Goal: Task Accomplishment & Management: Manage account settings

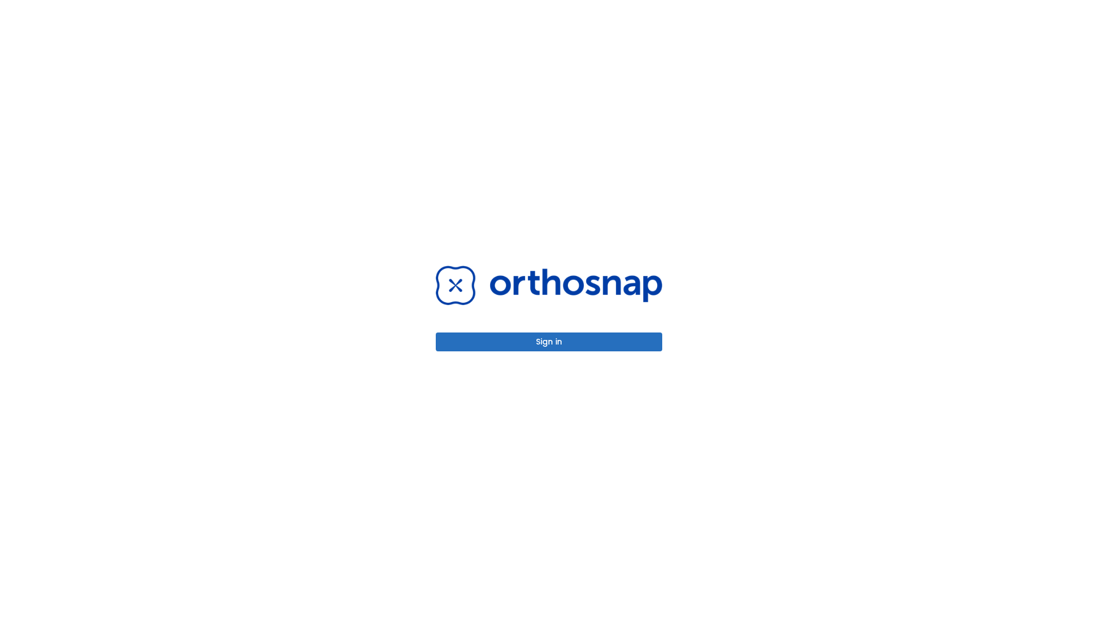
click at [549, 342] on button "Sign in" at bounding box center [549, 342] width 226 height 19
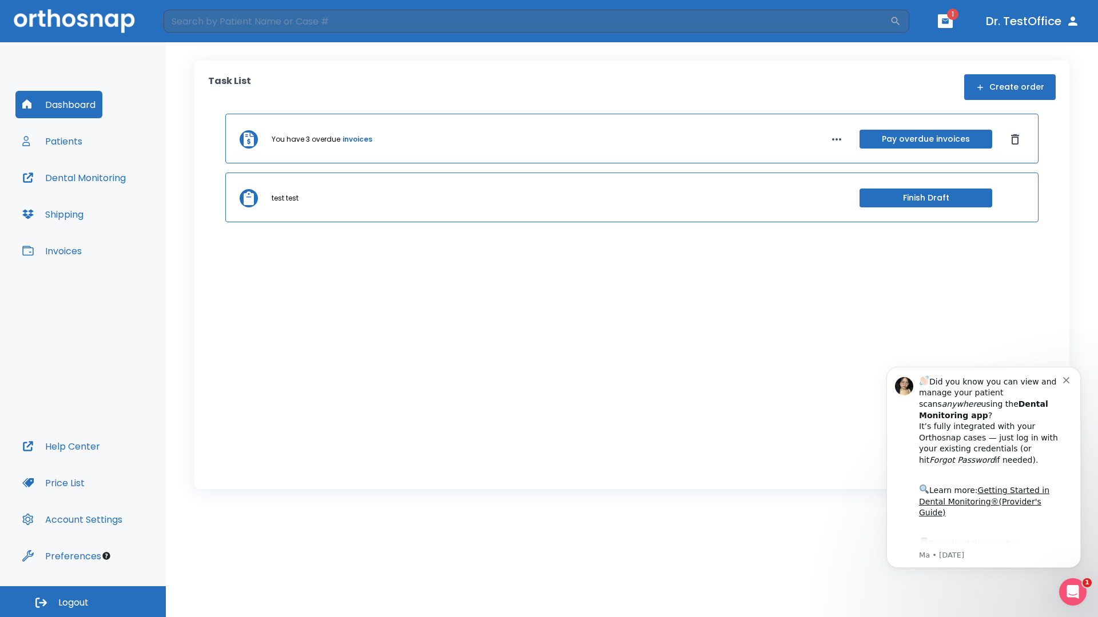
click at [83, 602] on span "Logout" at bounding box center [73, 603] width 30 height 13
